Goal: Task Accomplishment & Management: Manage account settings

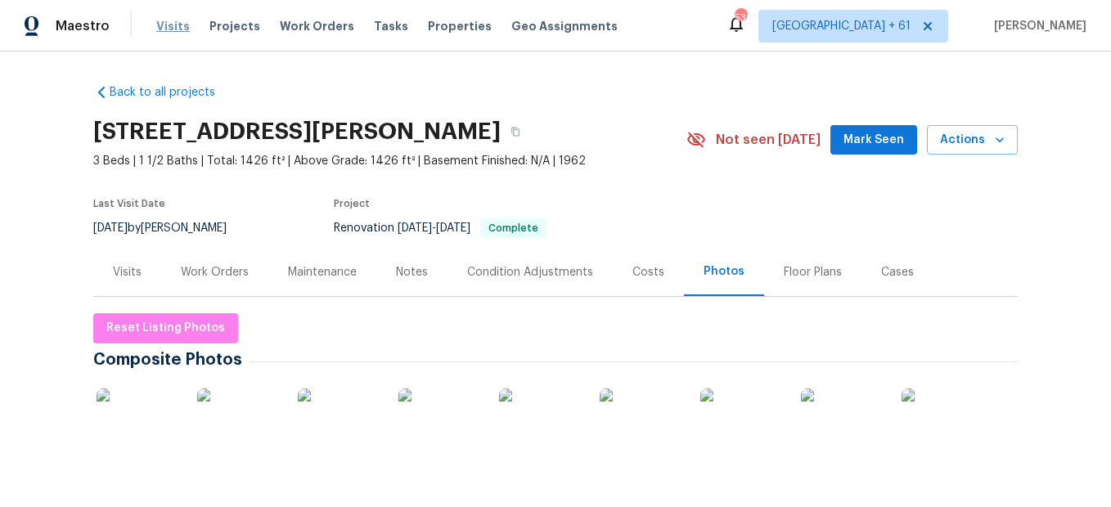
click at [168, 30] on span "Visits" at bounding box center [173, 26] width 34 height 16
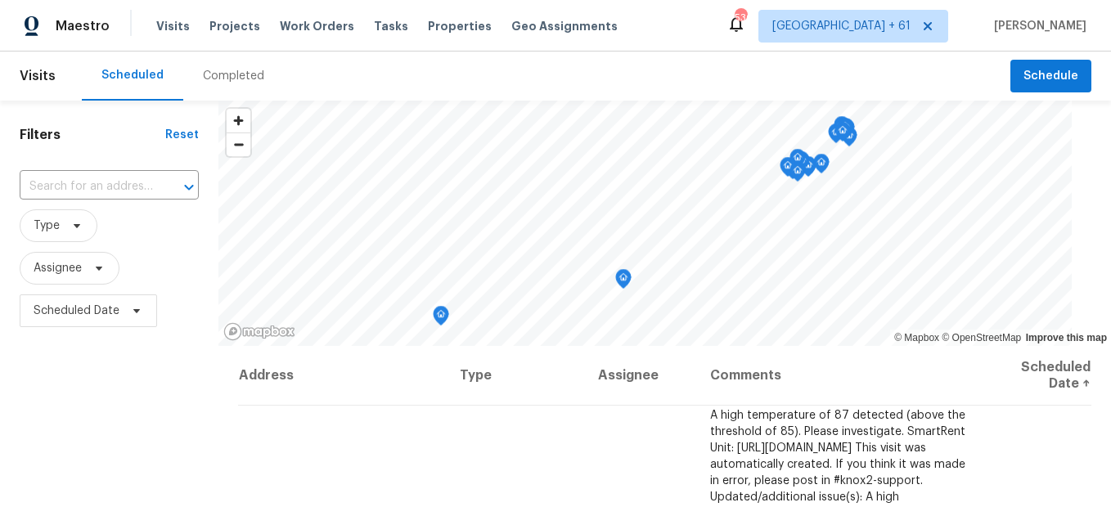
click at [246, 88] on div "Completed" at bounding box center [233, 76] width 101 height 49
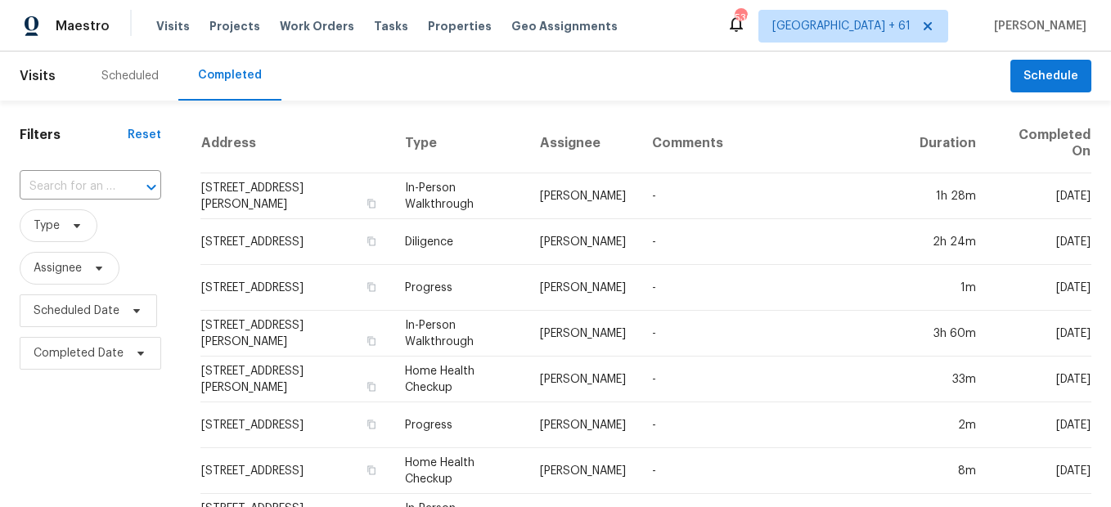
click at [120, 190] on div at bounding box center [140, 187] width 43 height 23
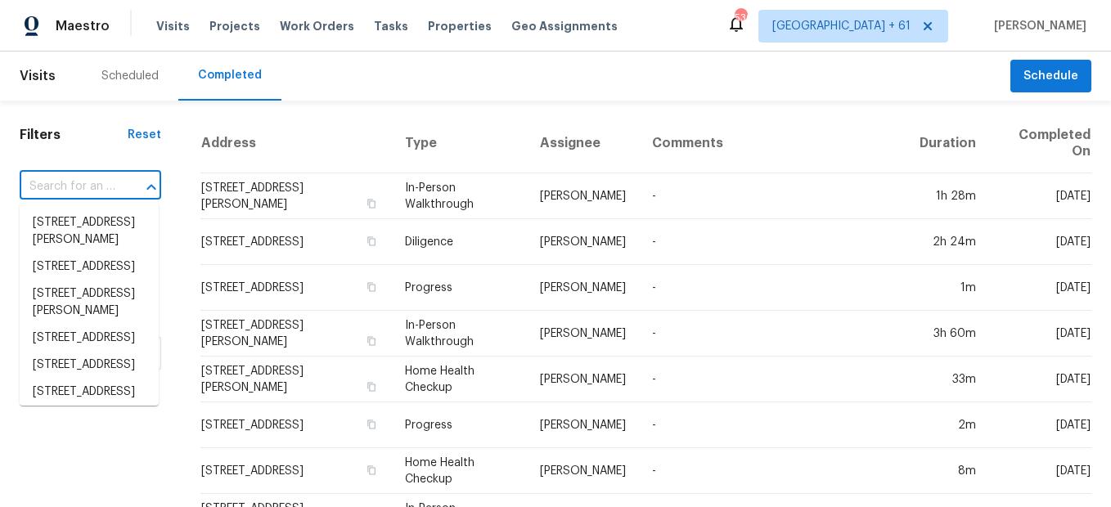
paste input "[STREET_ADDRESS][PERSON_NAME][US_STATE]"
type input "[STREET_ADDRESS][PERSON_NAME][US_STATE]"
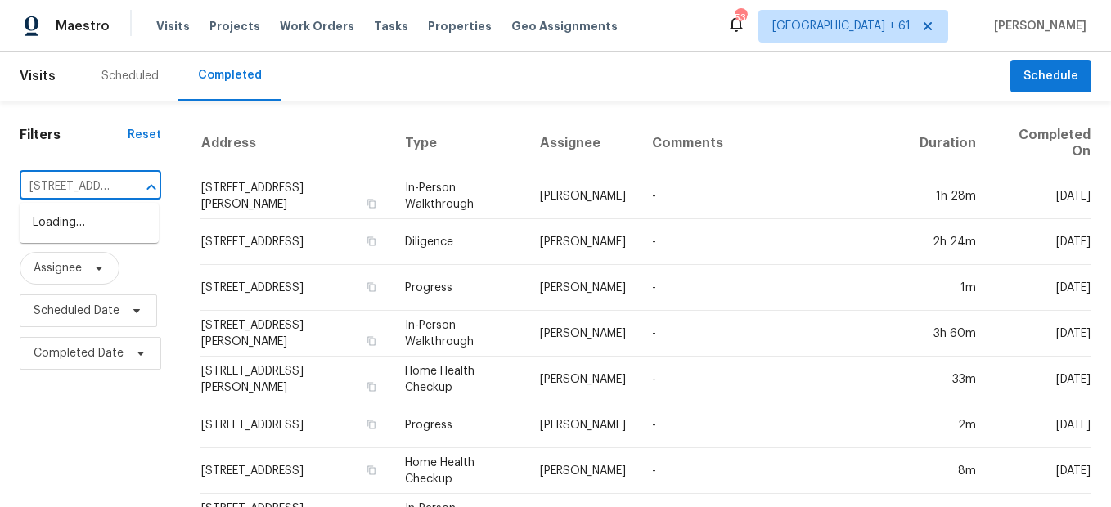
scroll to position [0, 137]
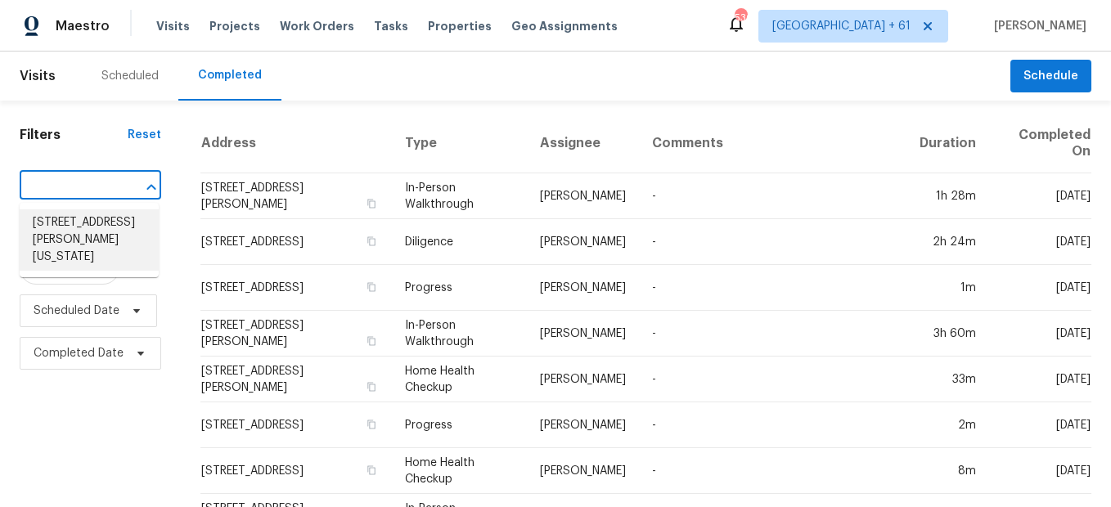
click at [110, 227] on li "[STREET_ADDRESS][PERSON_NAME][US_STATE]" at bounding box center [89, 239] width 139 height 61
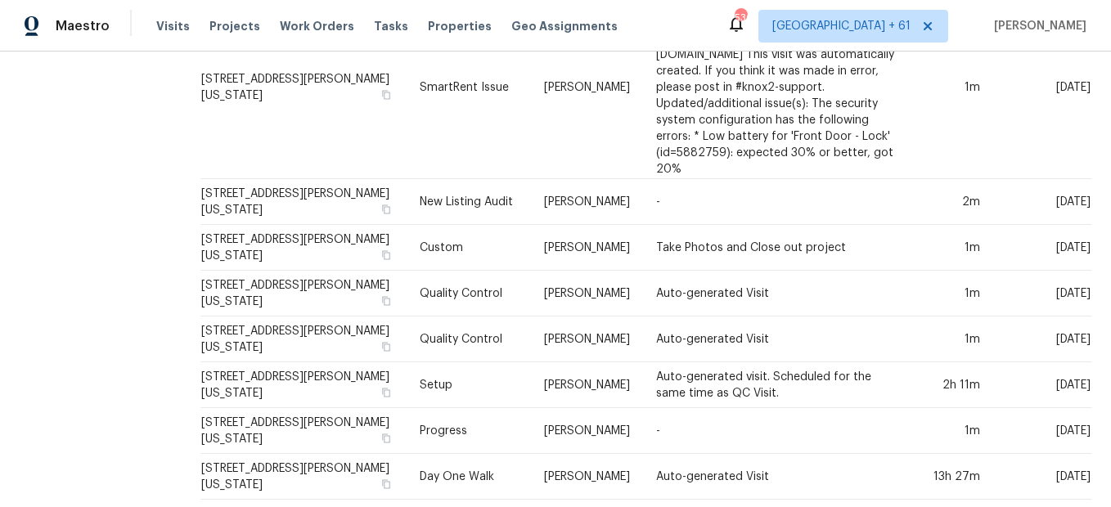
scroll to position [509, 0]
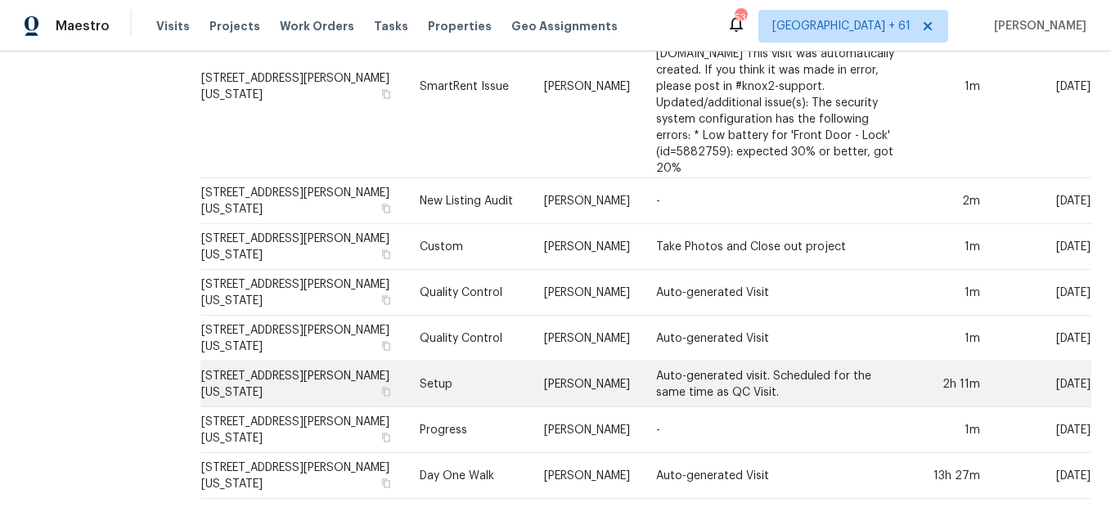
click at [406, 361] on td "Setup" at bounding box center [468, 384] width 125 height 46
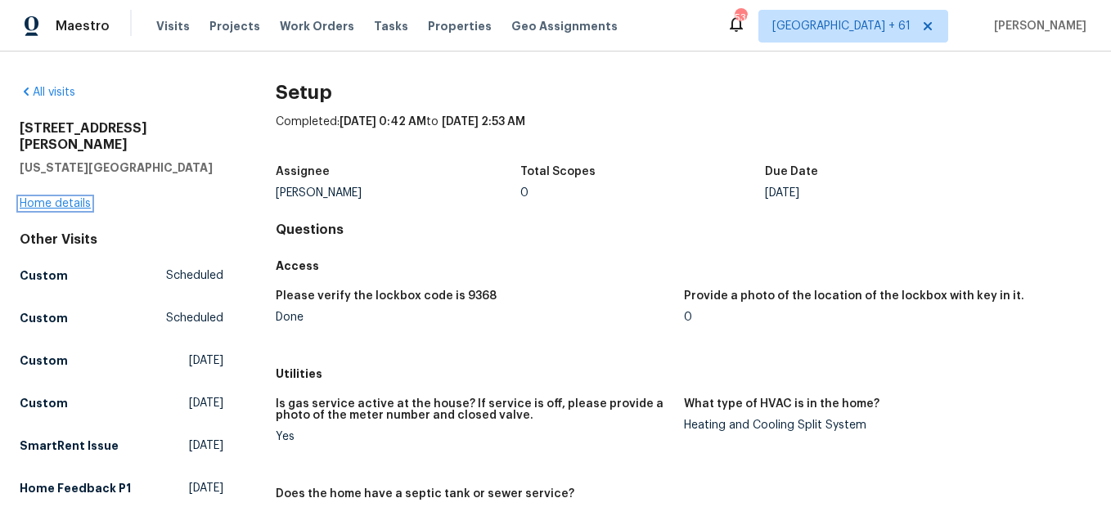
click at [71, 198] on link "Home details" at bounding box center [55, 203] width 71 height 11
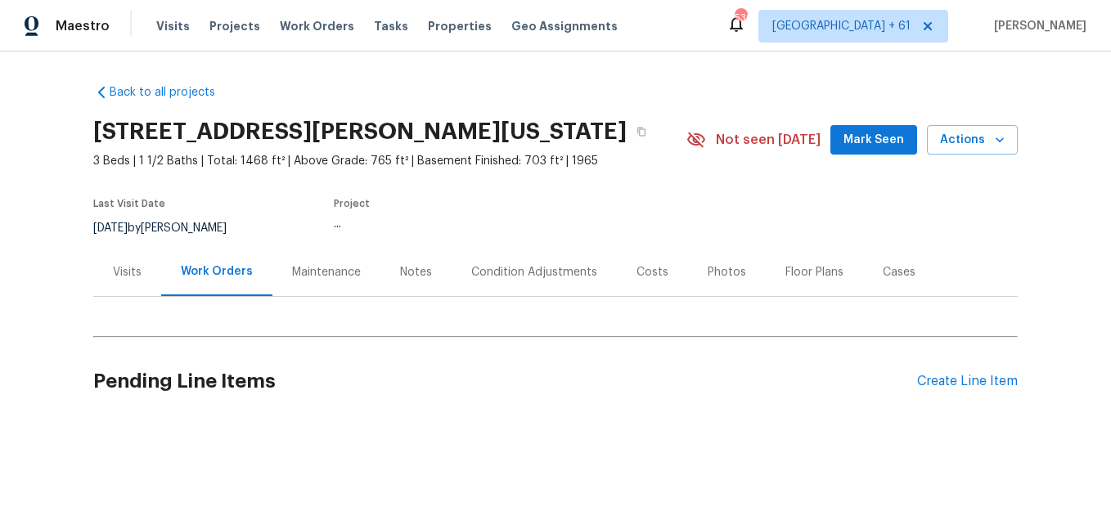
click at [691, 288] on div "Photos" at bounding box center [727, 272] width 78 height 48
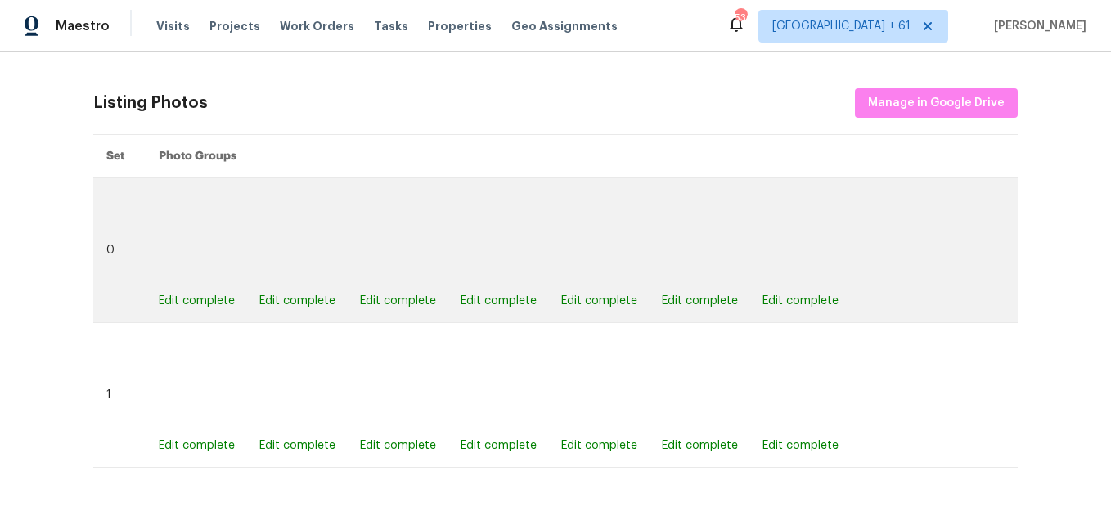
scroll to position [572, 0]
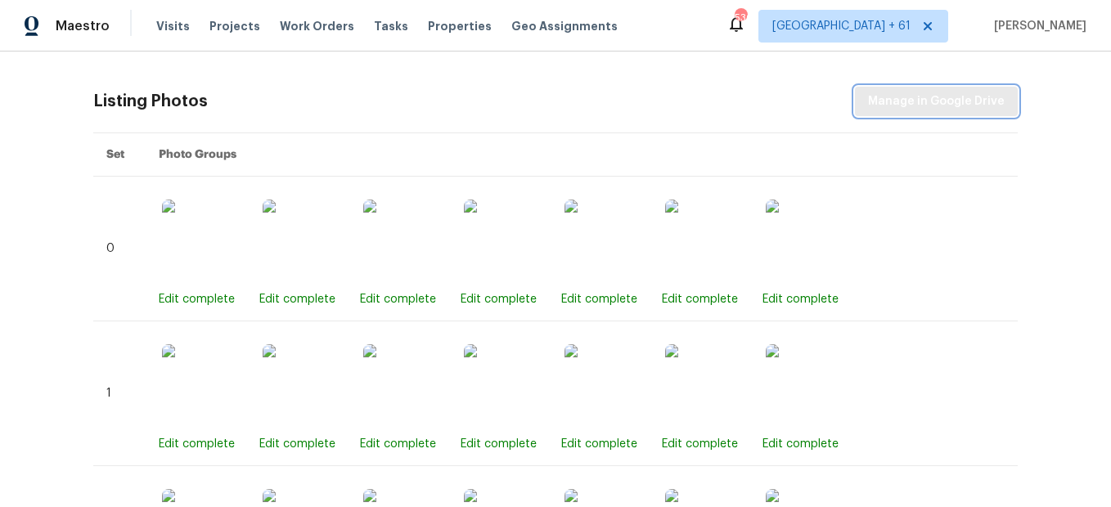
click at [873, 106] on span "Manage in Google Drive" at bounding box center [936, 102] width 137 height 20
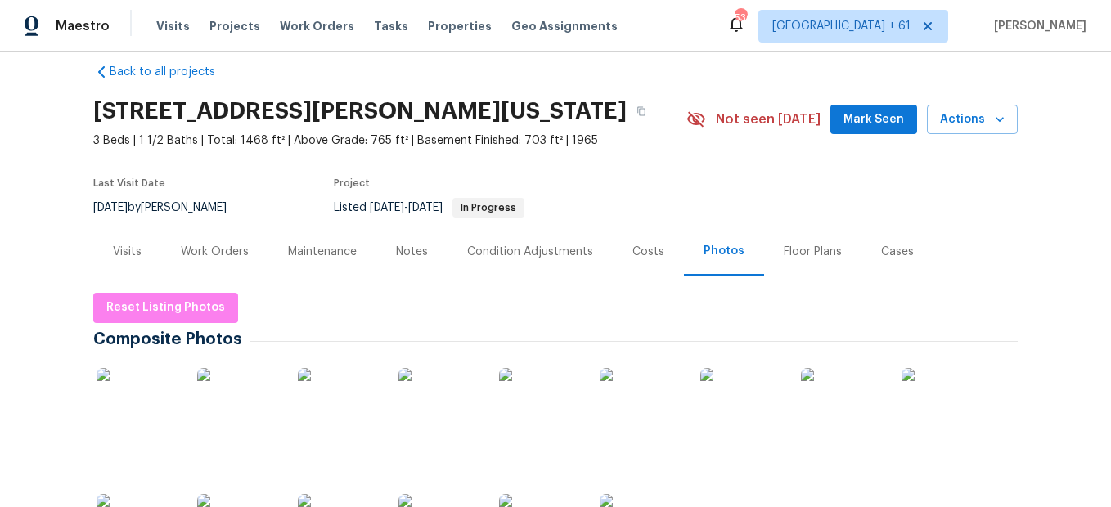
scroll to position [0, 0]
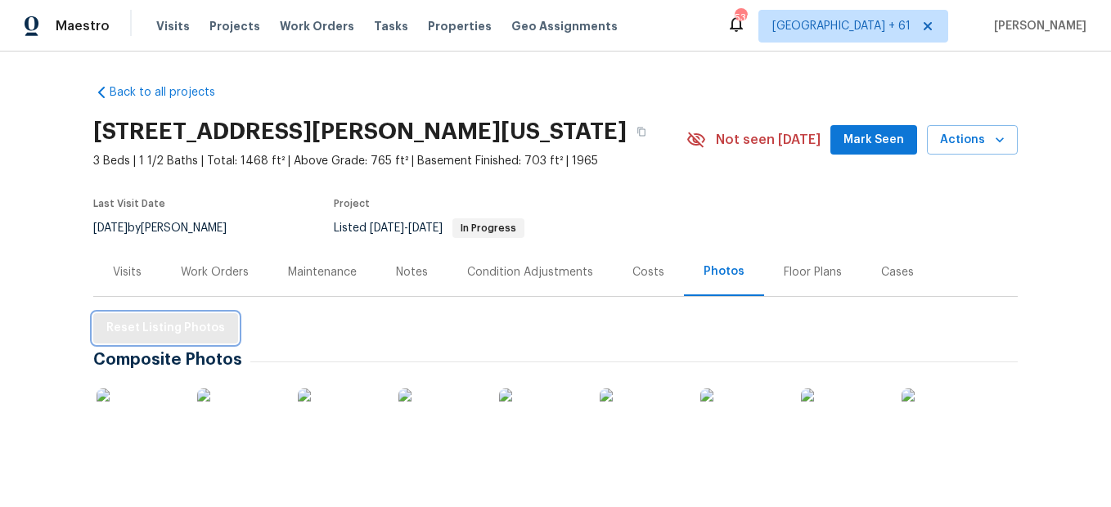
click at [159, 330] on span "Reset Listing Photos" at bounding box center [165, 328] width 119 height 20
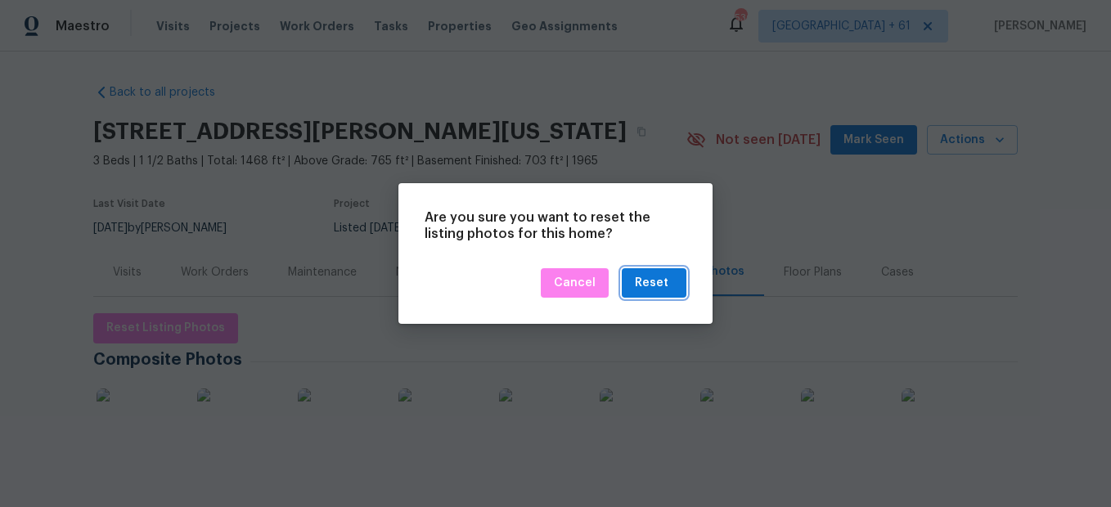
click at [637, 278] on div "Reset" at bounding box center [652, 283] width 34 height 20
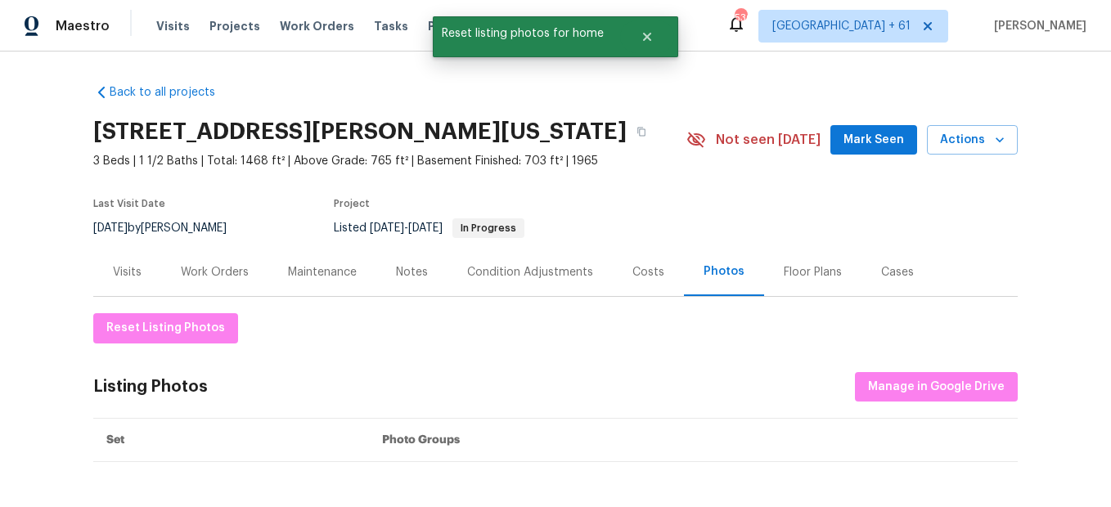
scroll to position [82, 0]
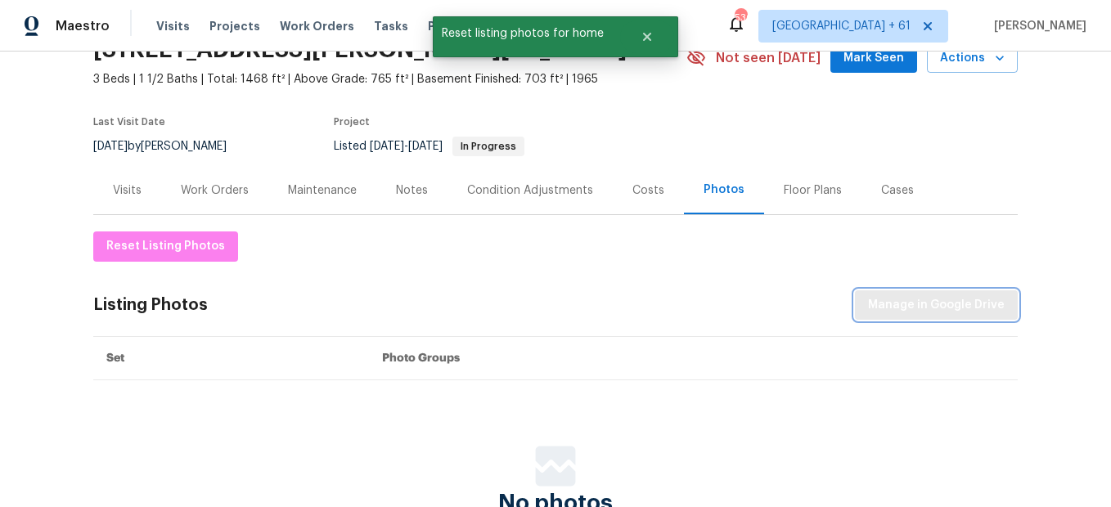
click at [907, 304] on span "Manage in Google Drive" at bounding box center [936, 305] width 137 height 20
